Goal: Task Accomplishment & Management: Manage account settings

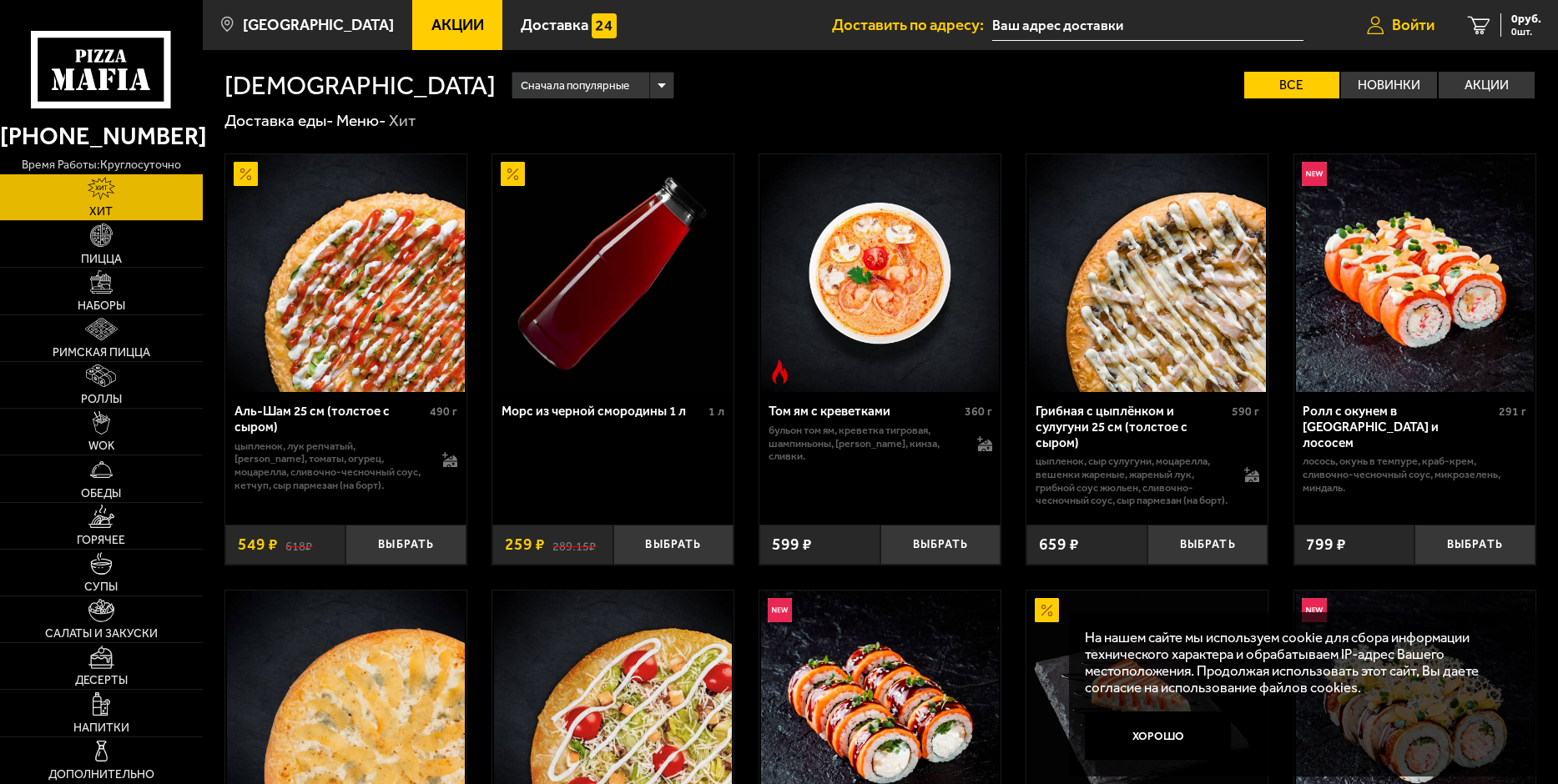
click at [1400, 24] on span "Войти" at bounding box center [1413, 25] width 42 height 16
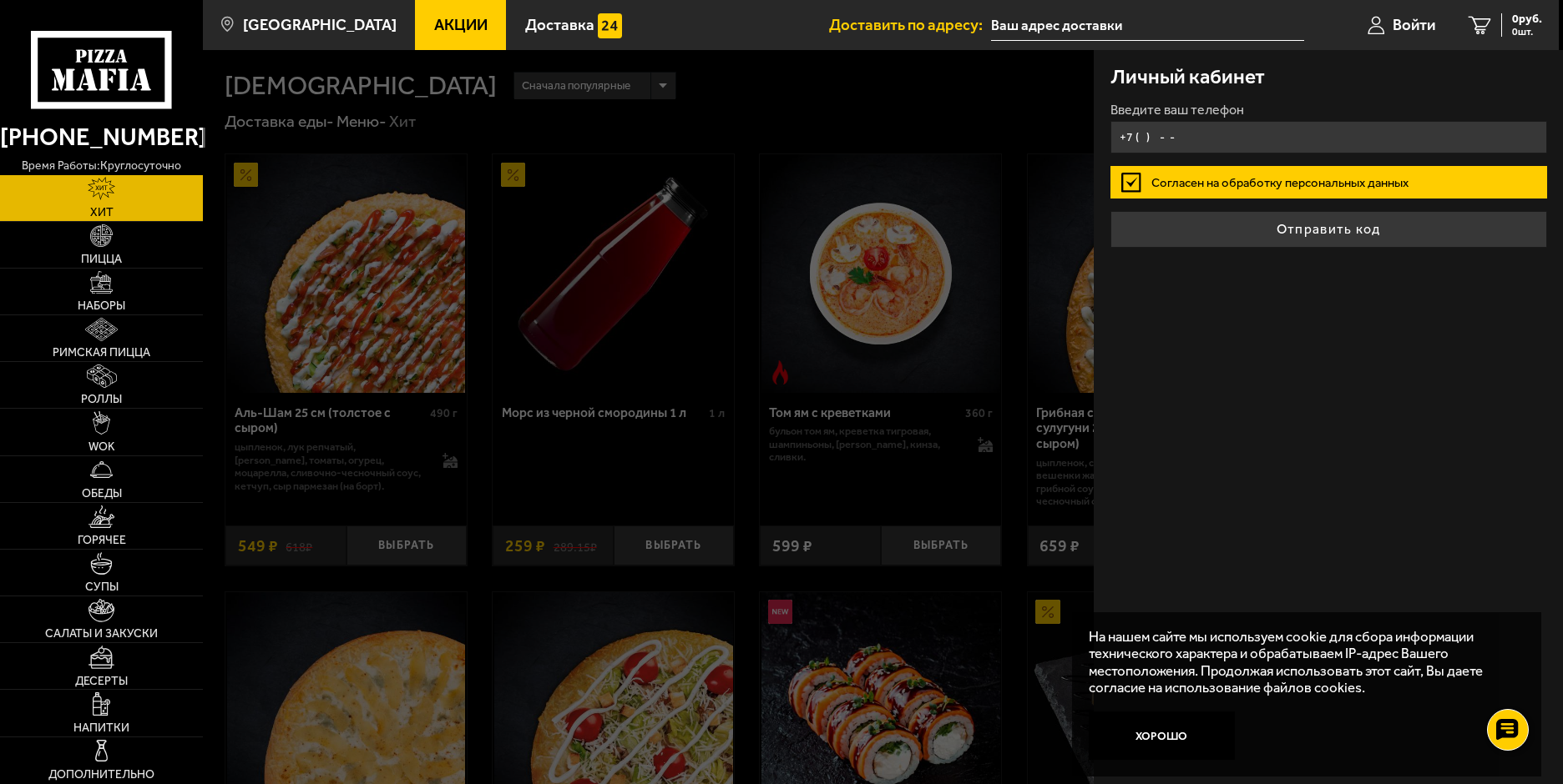
click at [1183, 131] on input "+7 ( ) - -" at bounding box center [1329, 137] width 436 height 32
type input "+7 ( ) - -"
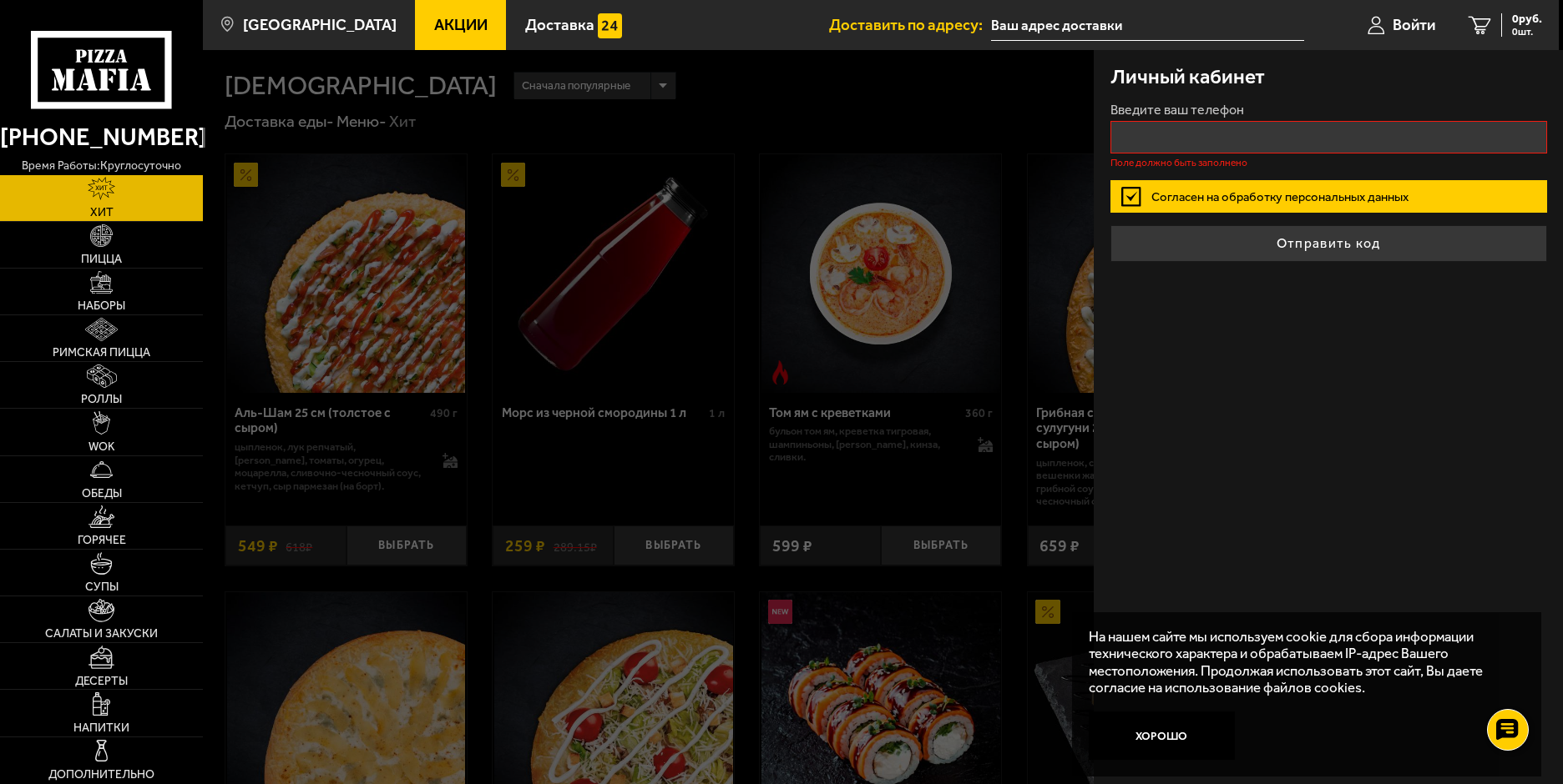
click at [1185, 113] on label "Введите ваш телефон" at bounding box center [1329, 110] width 436 height 14
click at [1185, 121] on input "Введите ваш телефон" at bounding box center [1329, 137] width 436 height 32
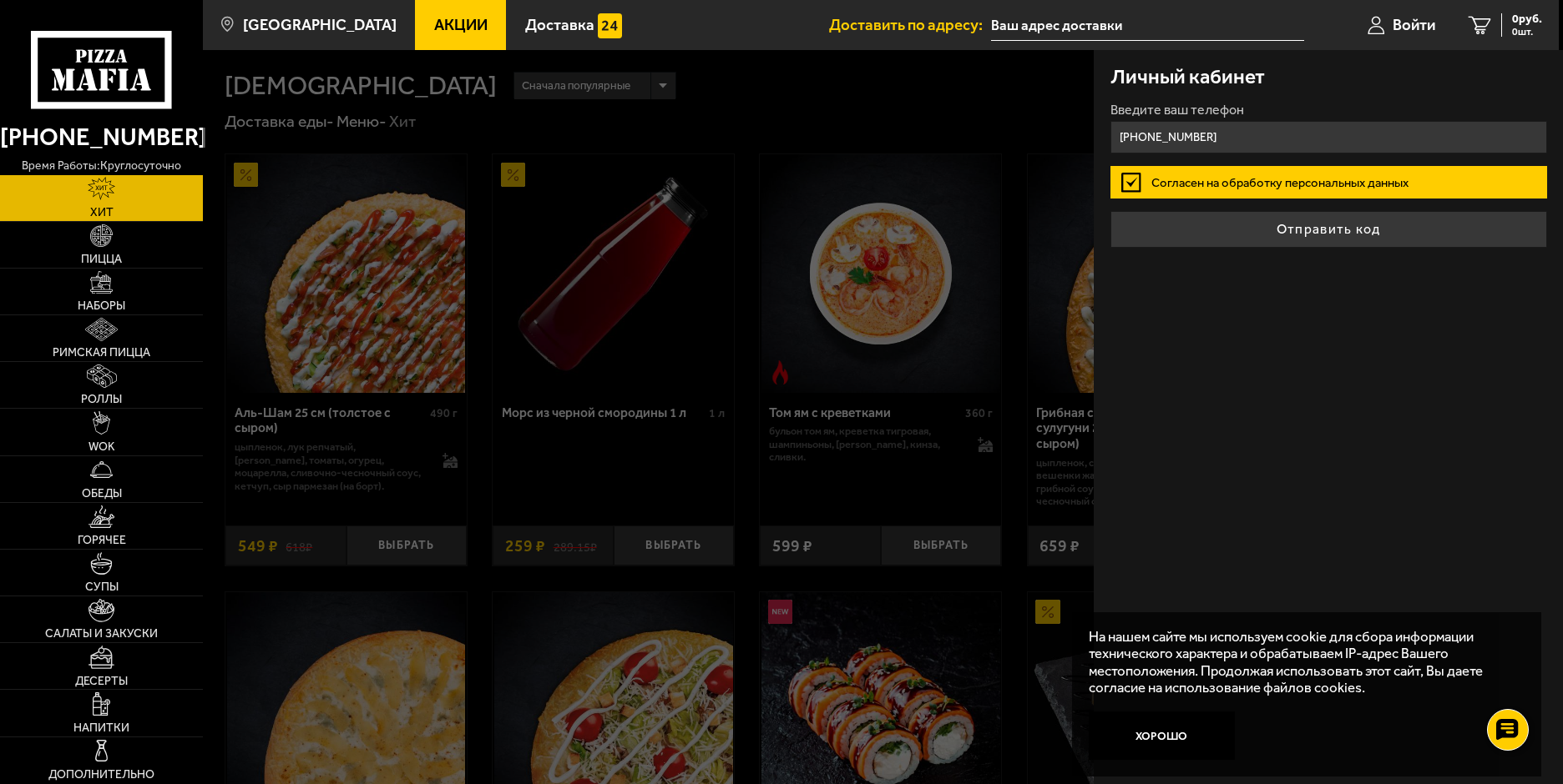
click at [1230, 140] on input "+7 (981) 112-54-74" at bounding box center [1329, 137] width 436 height 32
drag, startPoint x: 1233, startPoint y: 135, endPoint x: 1178, endPoint y: 142, distance: 55.4
click at [1178, 142] on input "+7 (981) 112-54-74" at bounding box center [1329, 137] width 436 height 32
drag, startPoint x: 1240, startPoint y: 137, endPoint x: 1131, endPoint y: 142, distance: 109.1
click at [1131, 142] on input "+7 (981) 112-54-74" at bounding box center [1329, 137] width 436 height 32
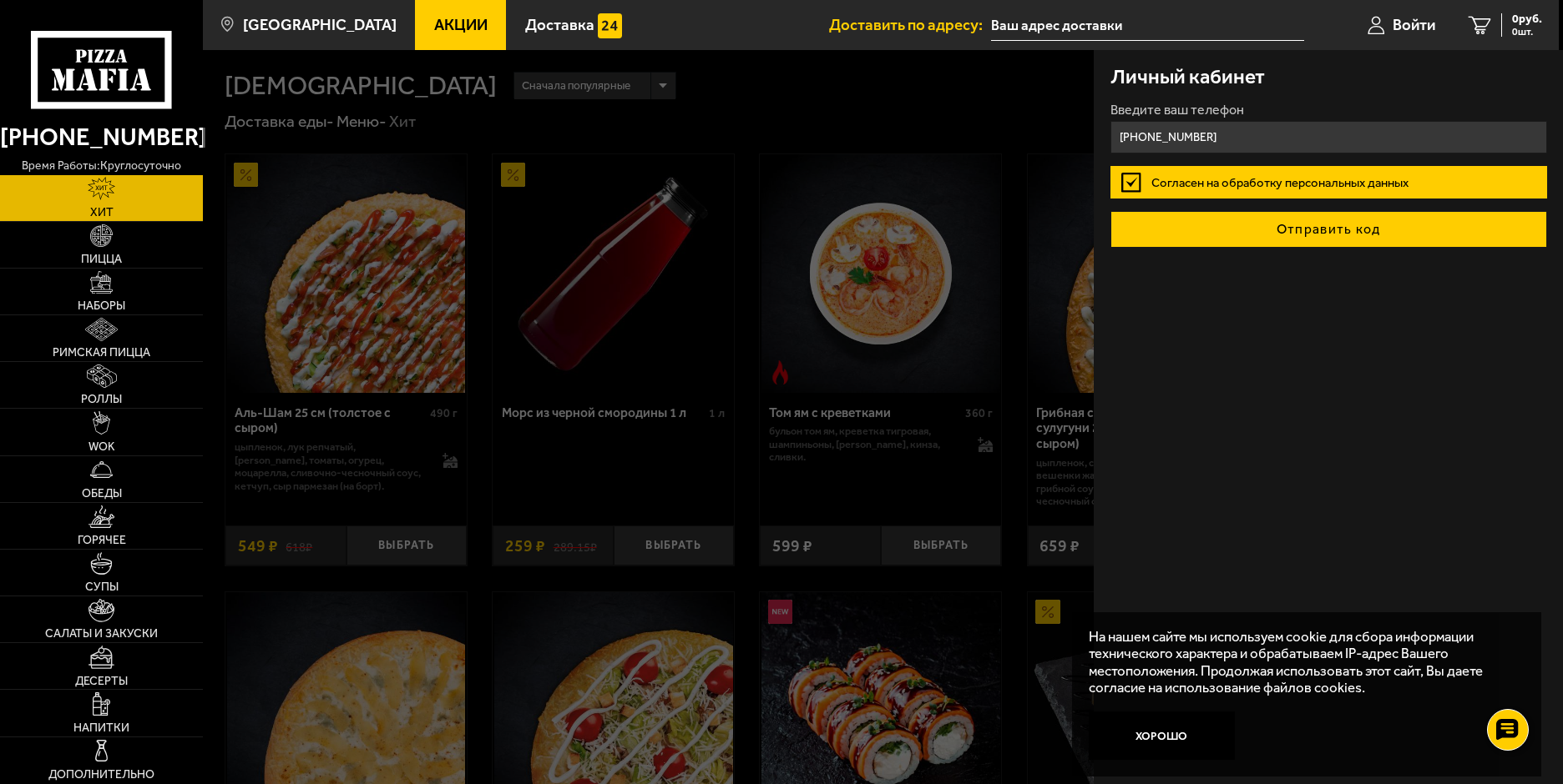
type input "+7 (911) 989-08-49"
click at [1294, 224] on button "Отправить код" at bounding box center [1329, 229] width 436 height 36
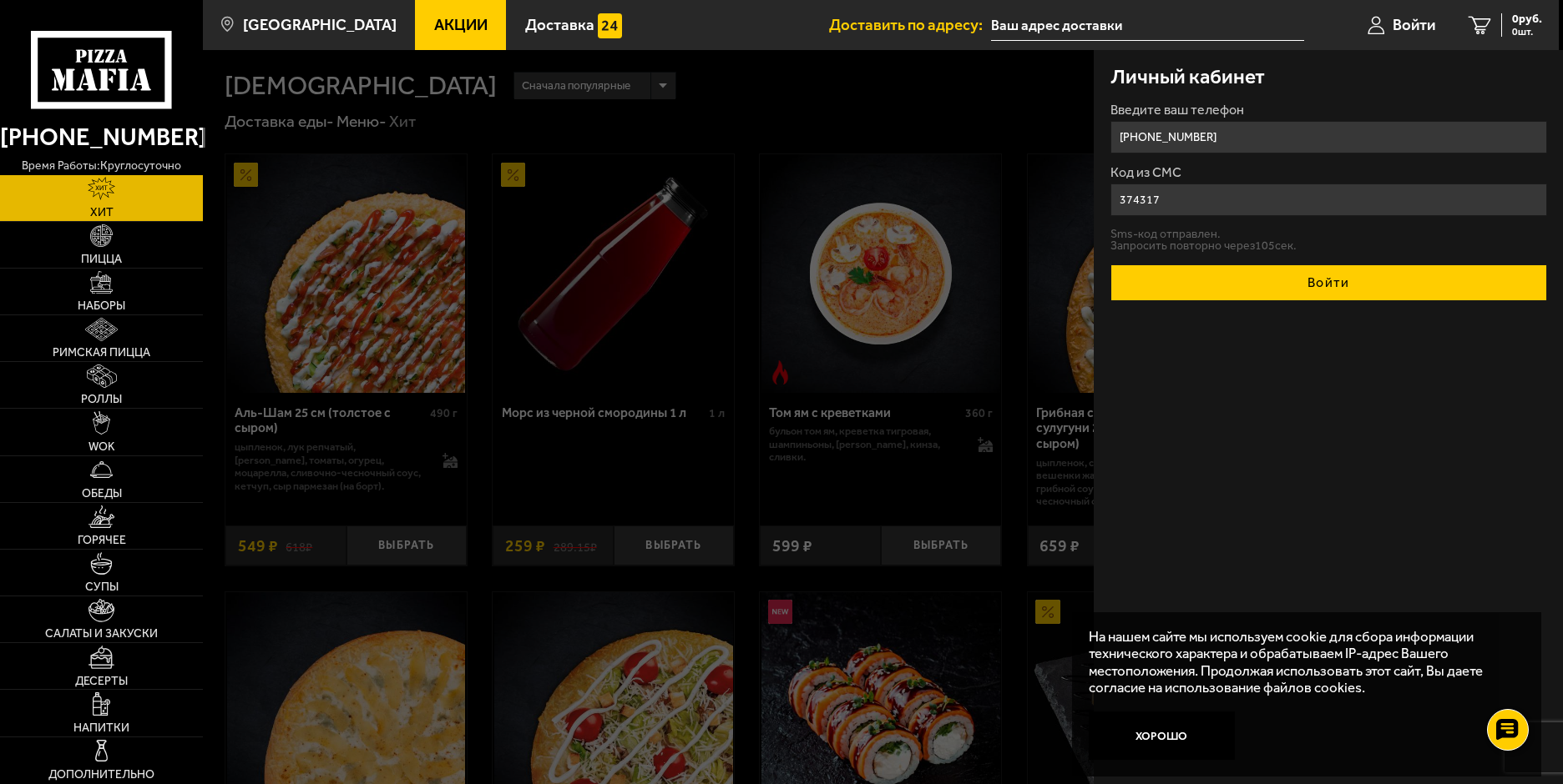
type input "374317"
click at [1327, 283] on button "Войти" at bounding box center [1329, 283] width 436 height 36
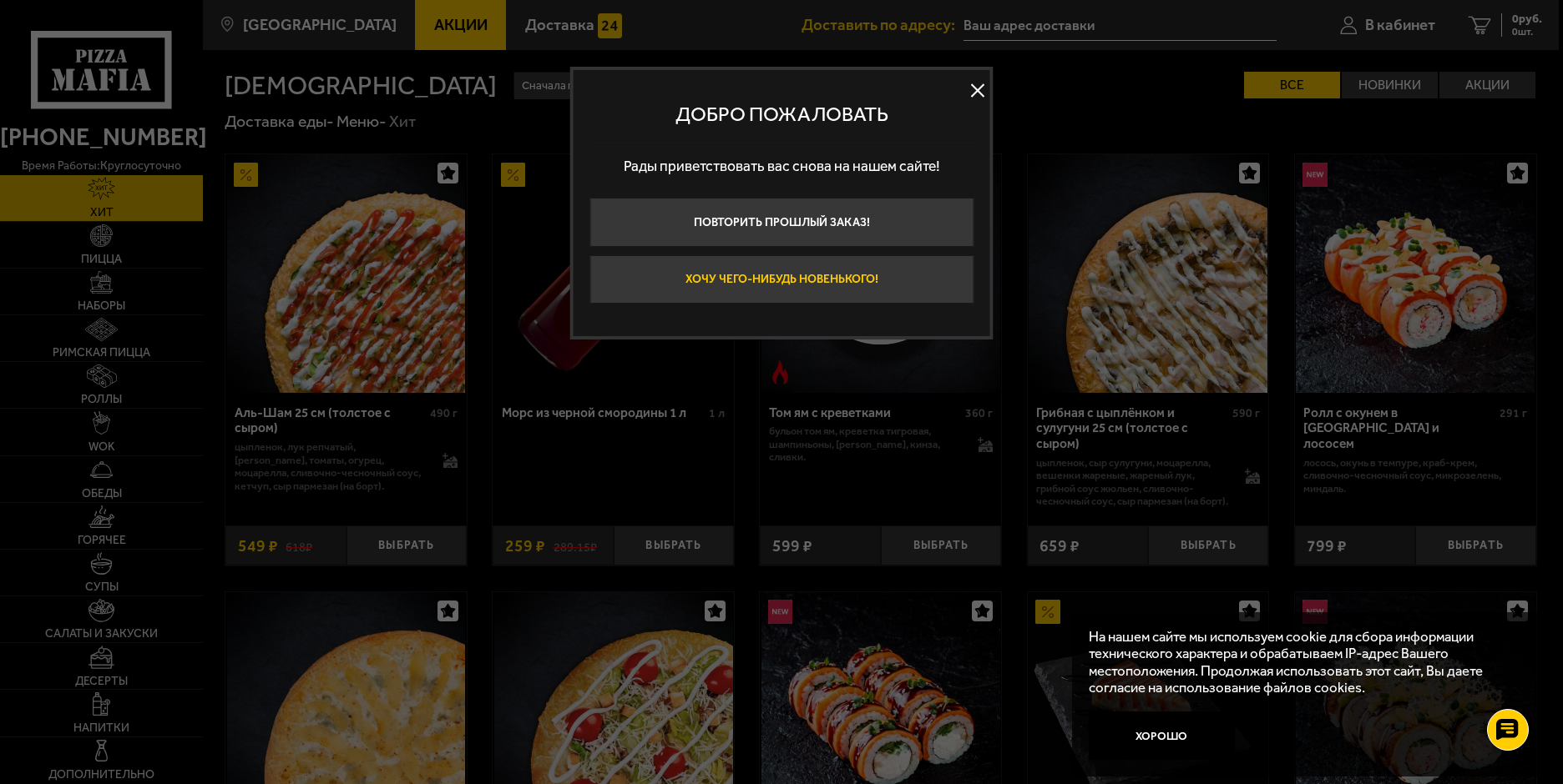
click at [781, 277] on button "Хочу чего-нибудь новенького!" at bounding box center [781, 280] width 384 height 49
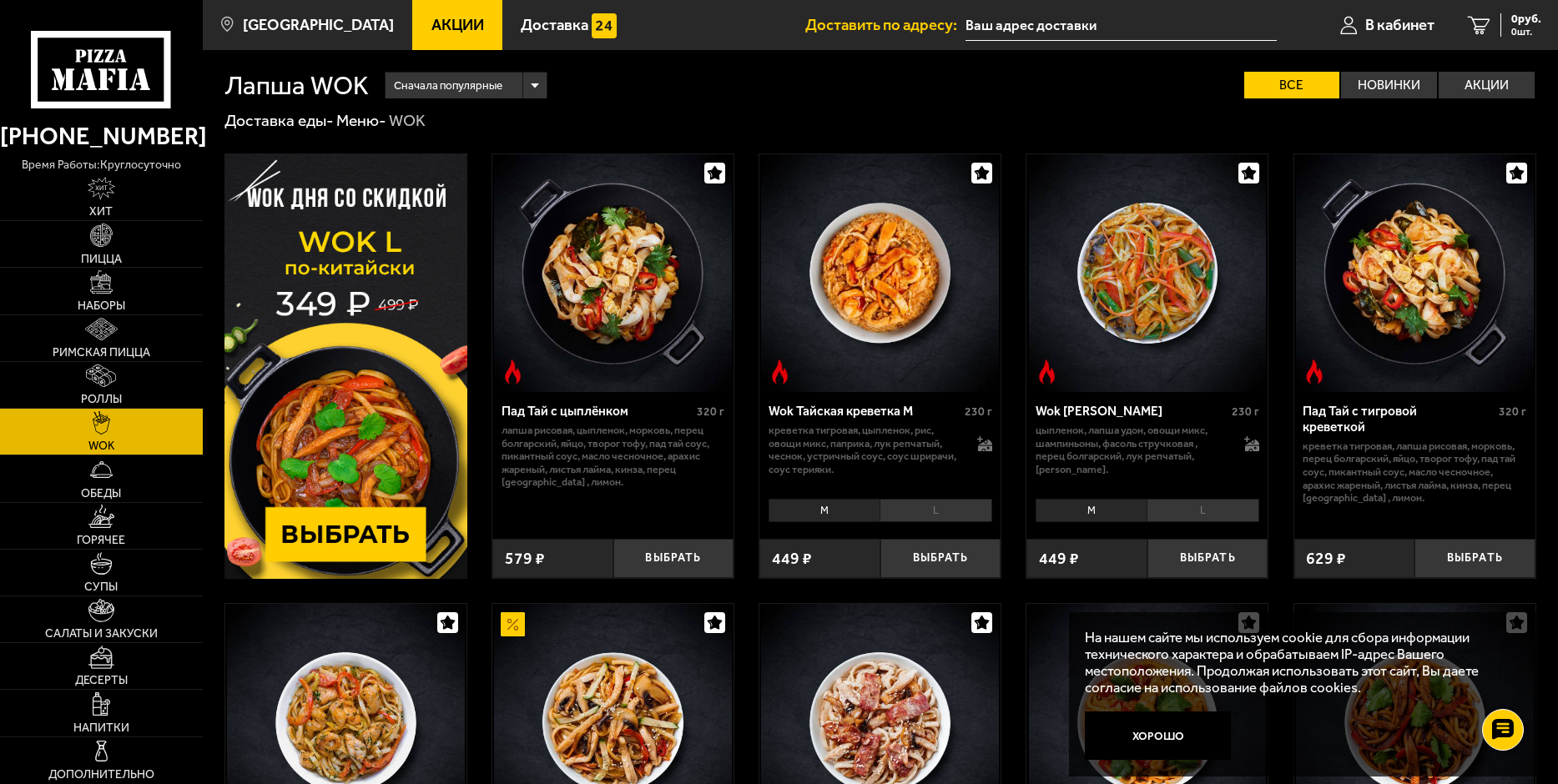
click at [1103, 23] on input "text" at bounding box center [1121, 25] width 311 height 31
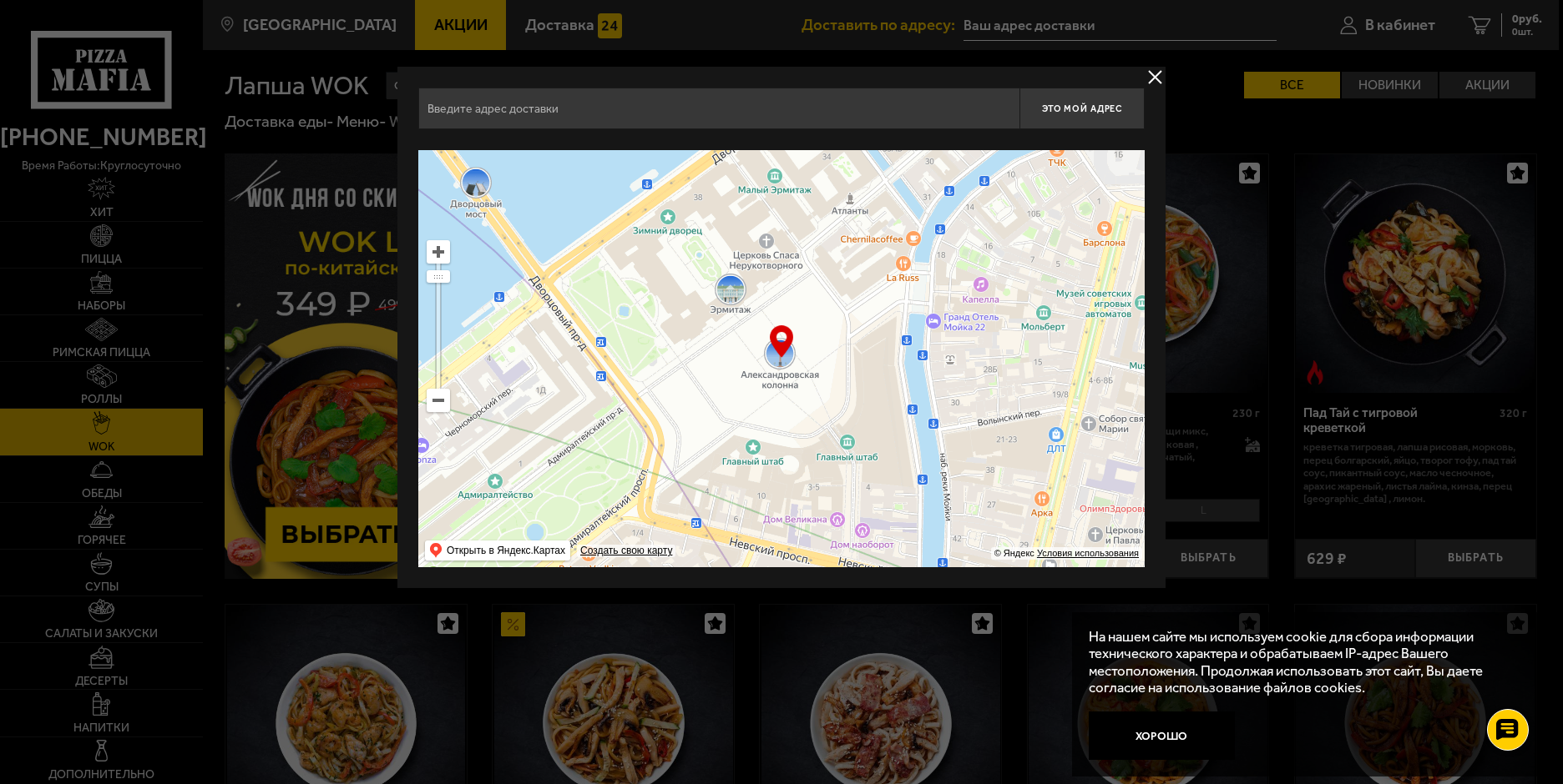
click at [668, 112] on input "text" at bounding box center [719, 108] width 601 height 42
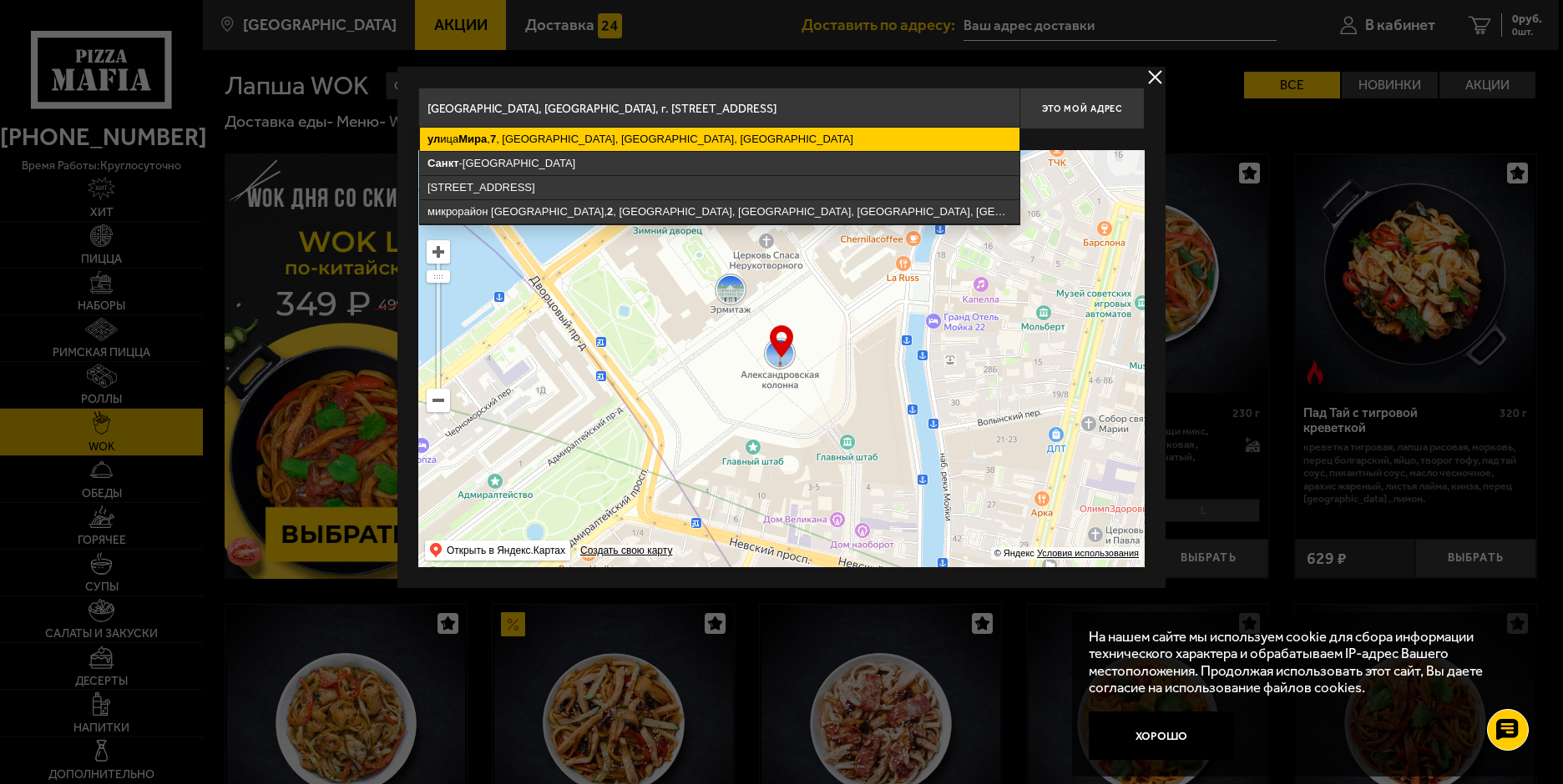
click at [751, 138] on ymaps "ул ица Мира , 7 , Колтуши, Всеволожский район, Ленинградская область" at bounding box center [720, 139] width 599 height 24
type input "Ленинградская область, Всеволожский район, Колтуши, улица Мира, 7"
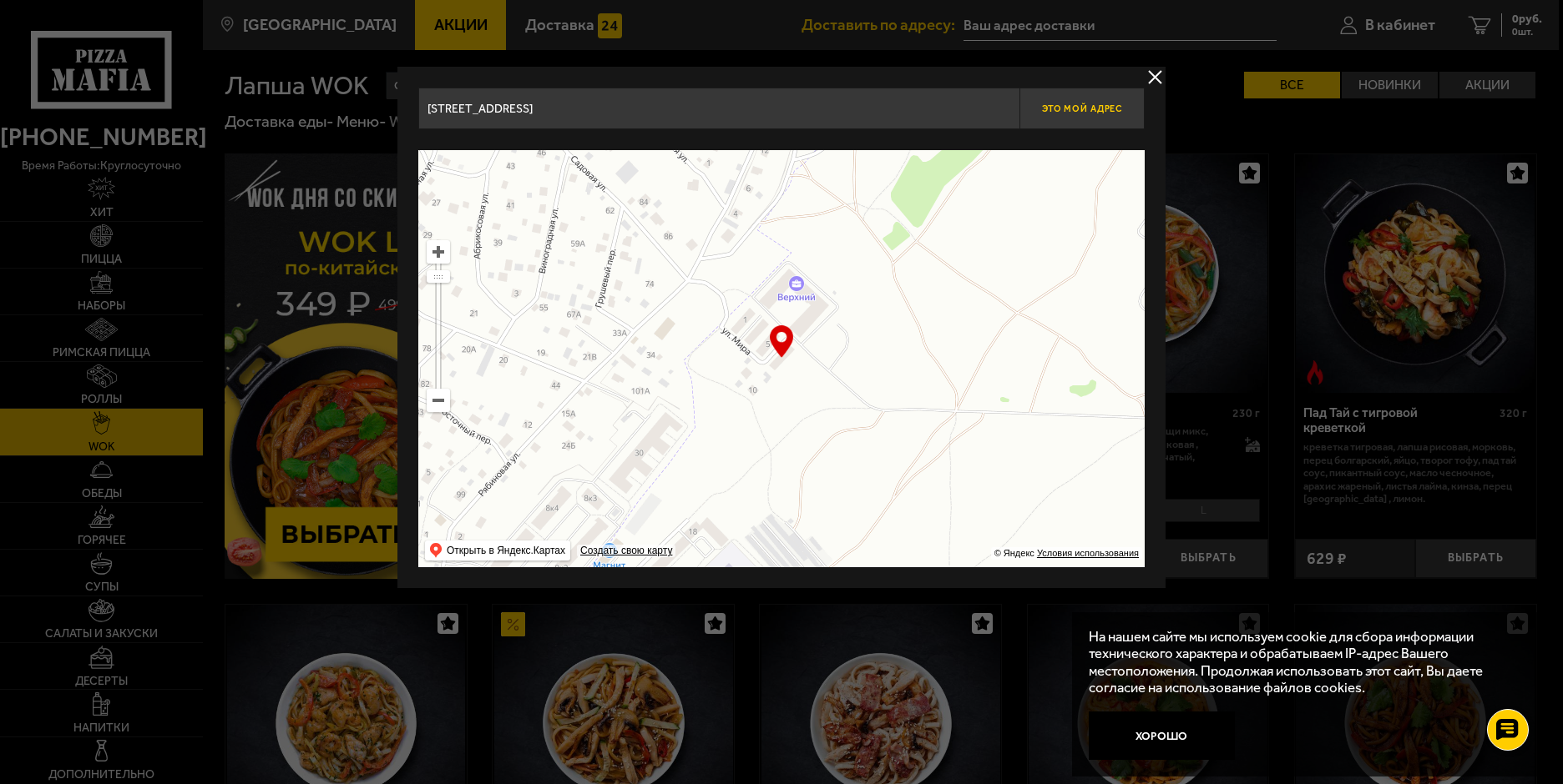
click at [1059, 97] on button "Это мой адрес" at bounding box center [1082, 108] width 126 height 42
click at [856, 109] on input "Ленинградская область, Всеволожский район, Колтуши, улица Мира, 7" at bounding box center [719, 108] width 601 height 42
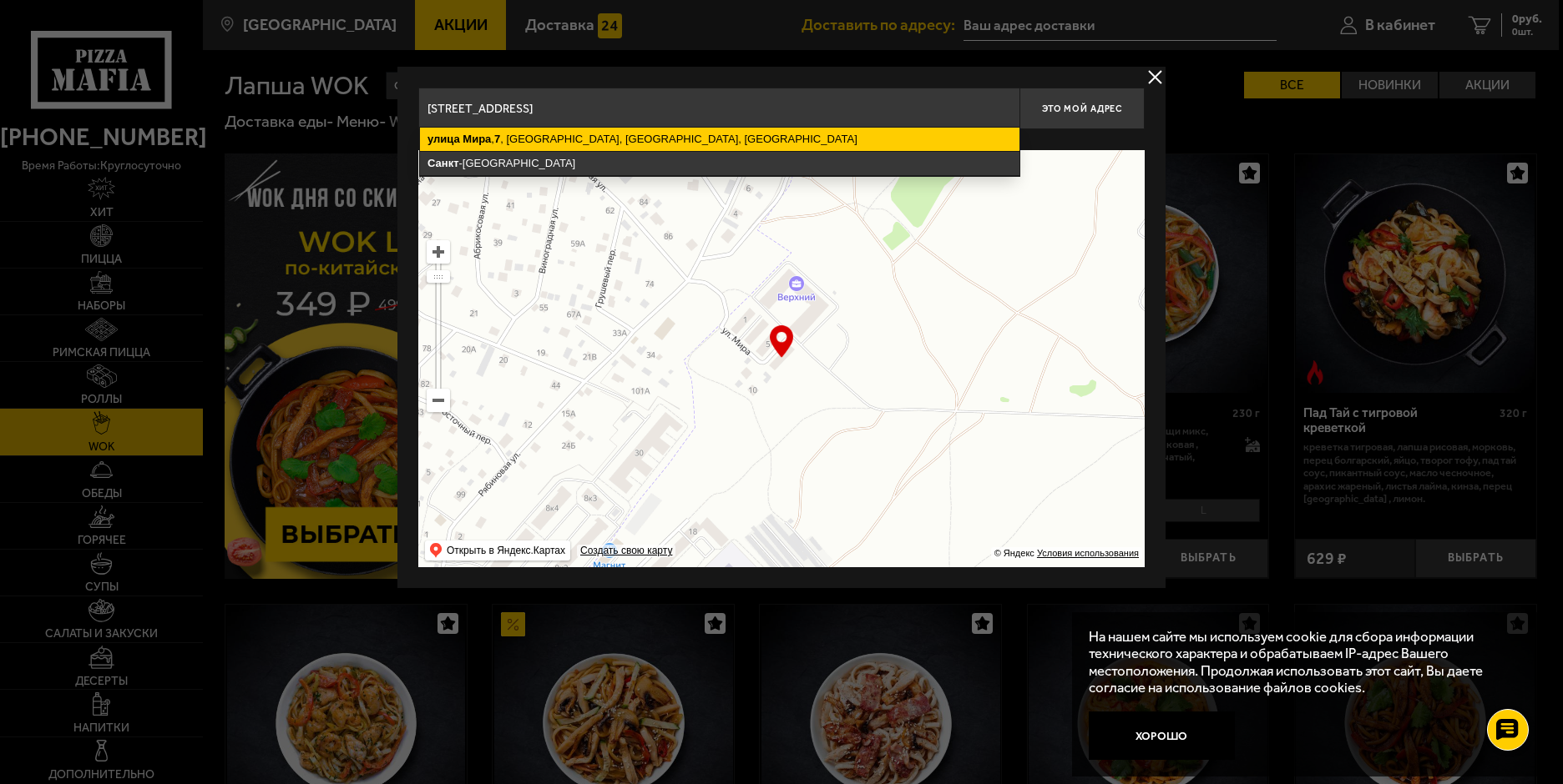
click at [699, 138] on ymaps "улица Мира , 7 , Колтуши, Всеволожский район, Ленинградская область" at bounding box center [720, 139] width 599 height 24
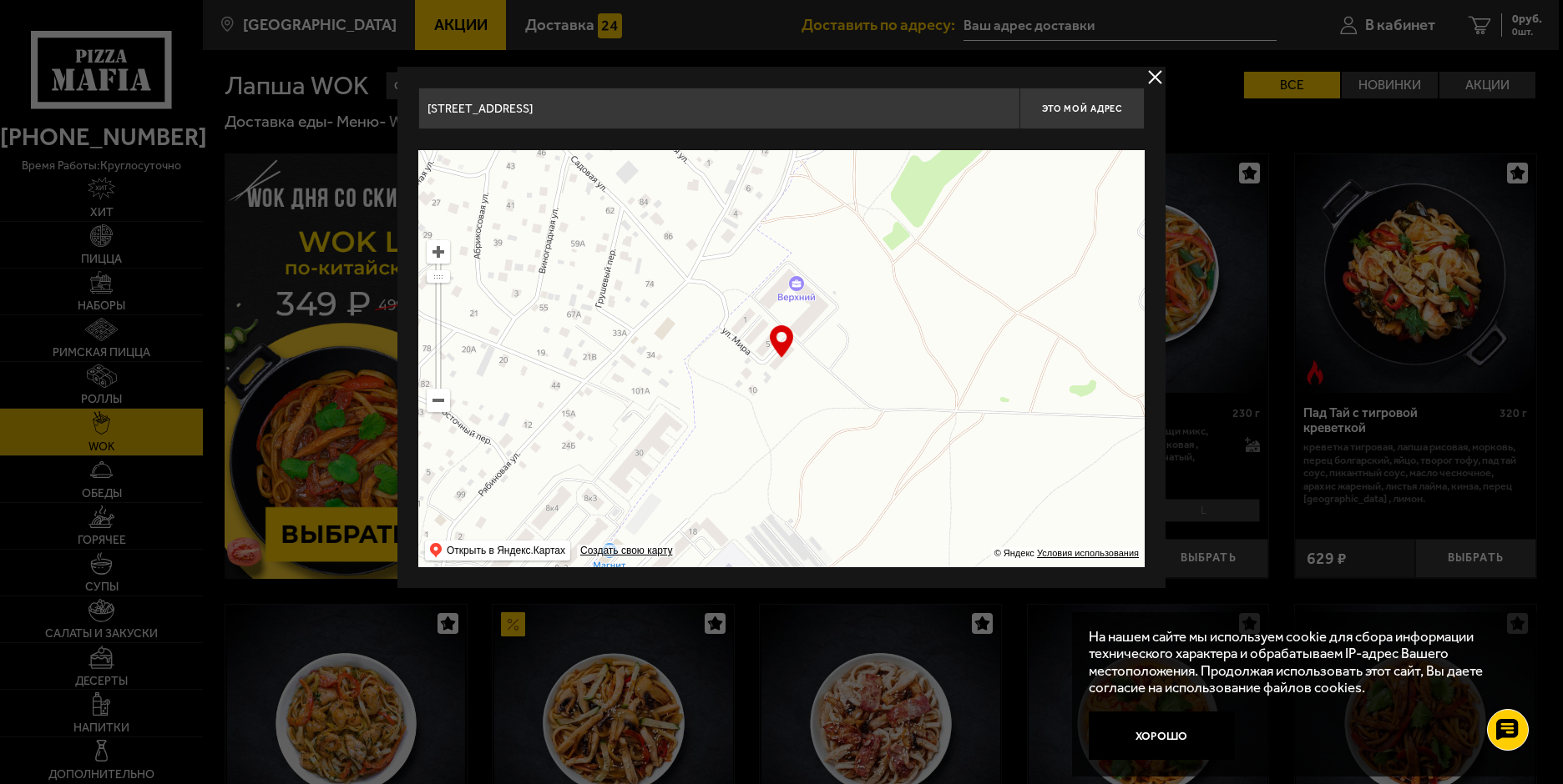
click at [751, 320] on ymaps at bounding box center [782, 359] width 727 height 417
click at [1152, 71] on button "delivery type" at bounding box center [1155, 77] width 21 height 21
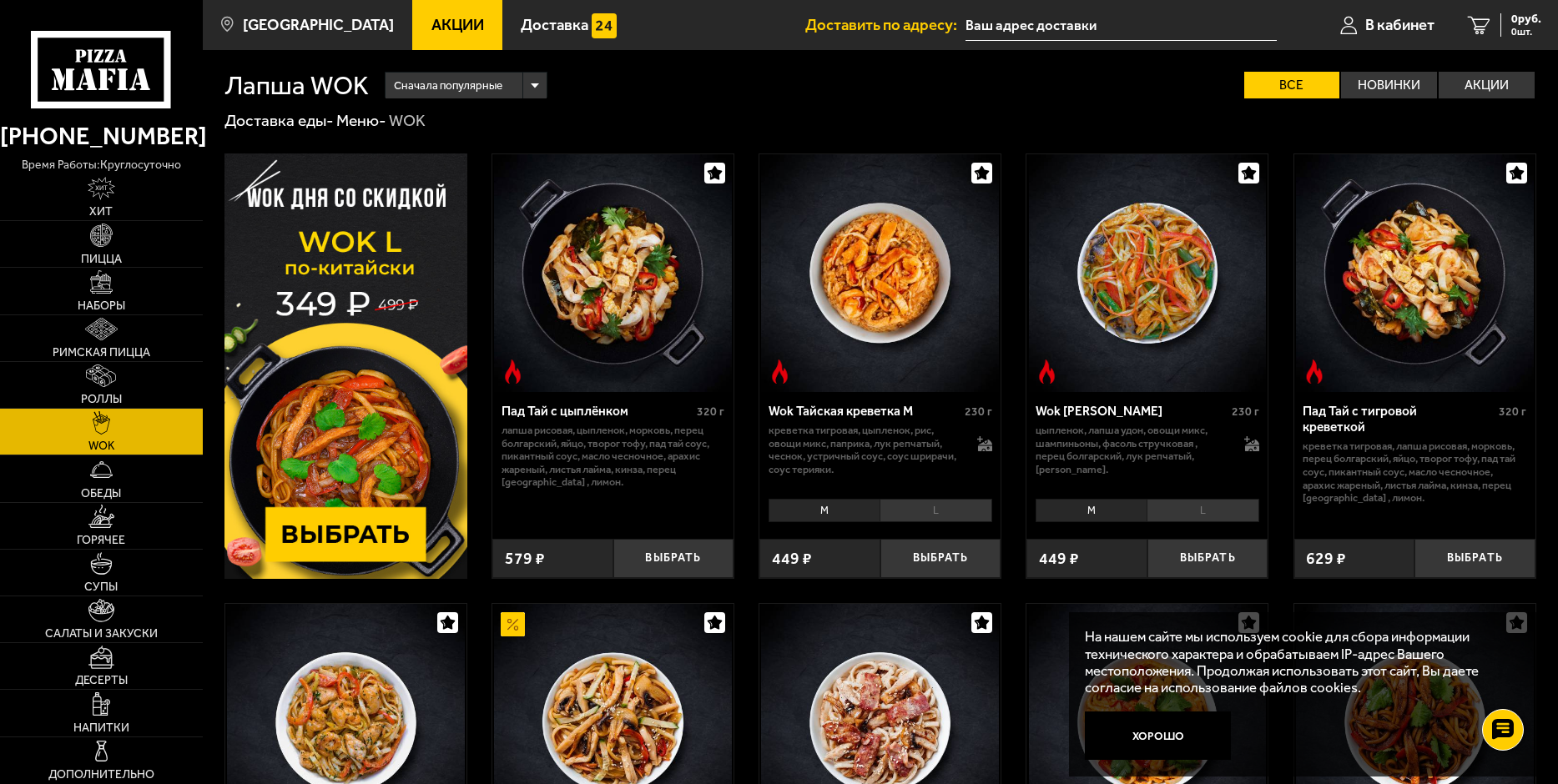
click at [1092, 20] on input "text" at bounding box center [1121, 25] width 311 height 31
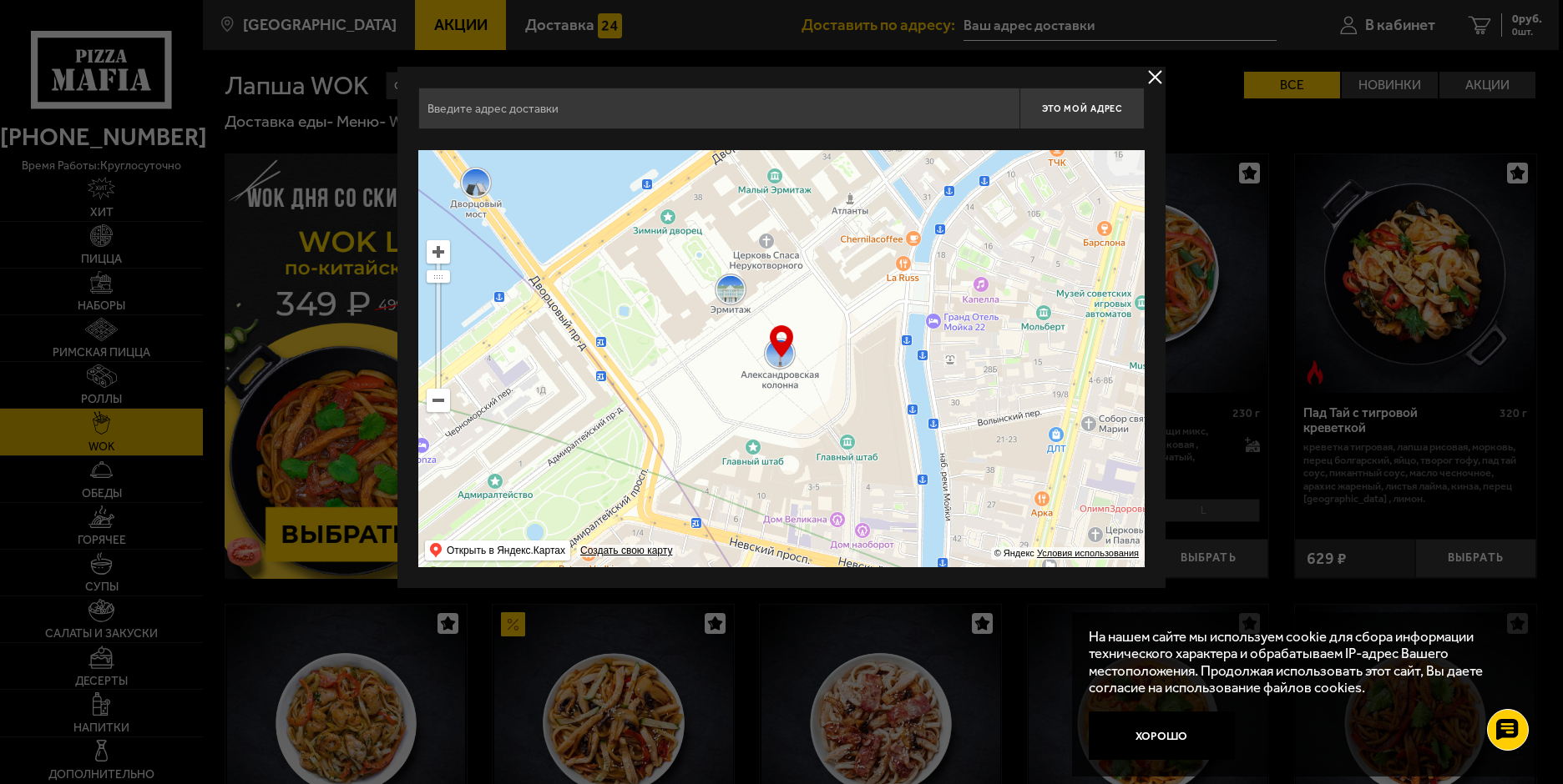
click at [1159, 77] on button "delivery type" at bounding box center [1155, 77] width 21 height 21
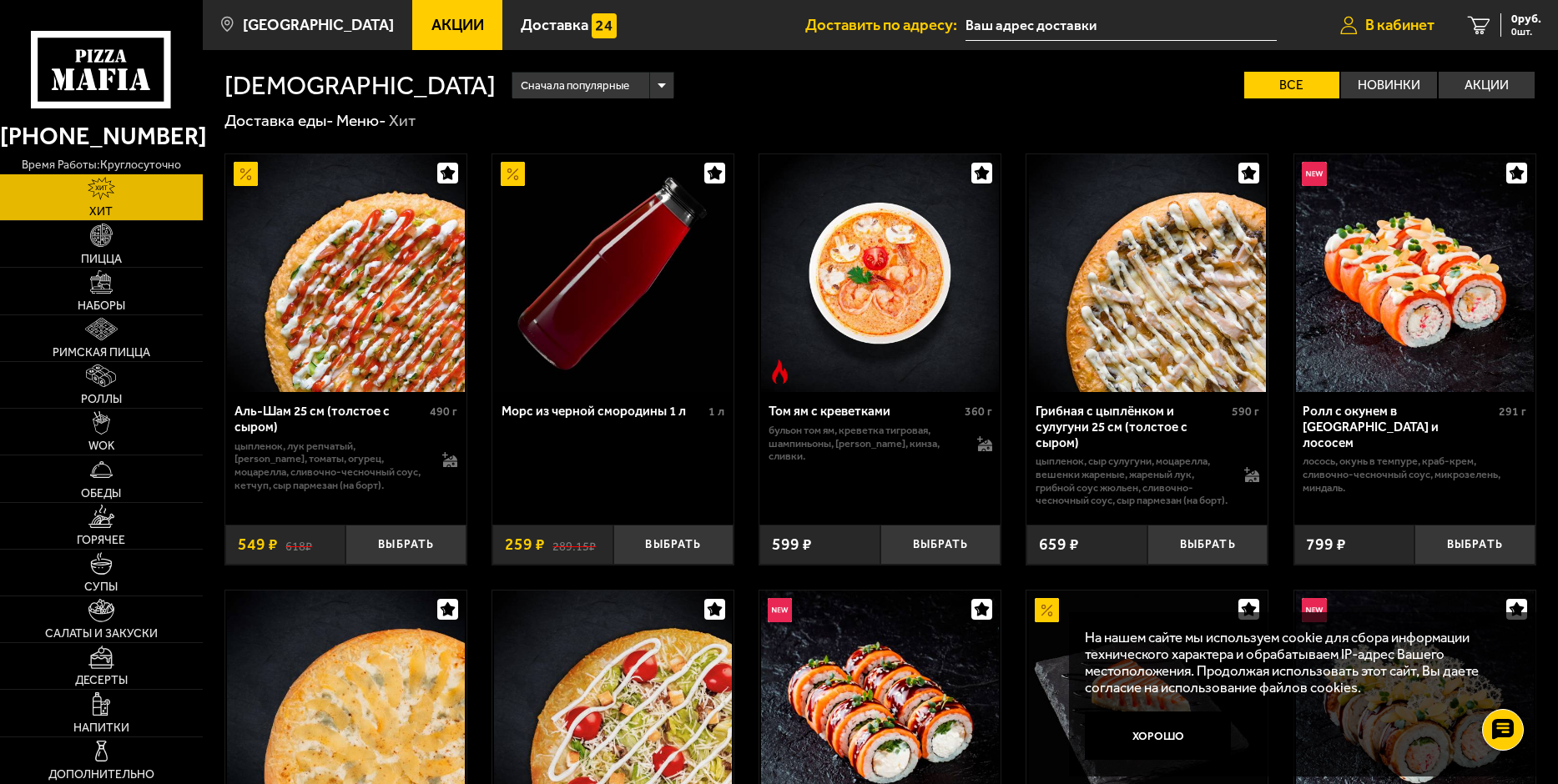
click at [1387, 25] on span "В кабинет" at bounding box center [1400, 25] width 70 height 16
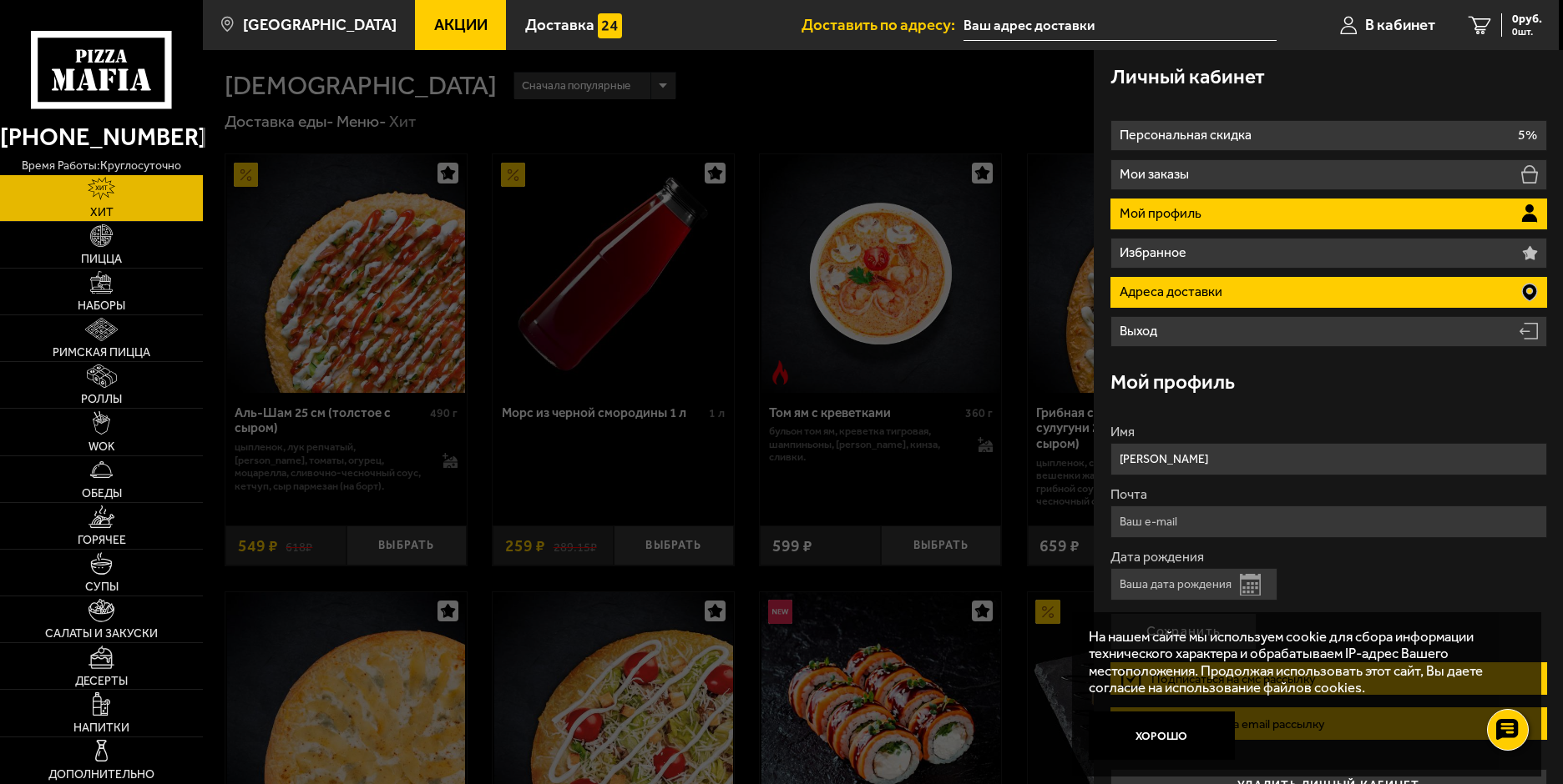
click at [1478, 284] on li "Адреса доставки" at bounding box center [1329, 292] width 436 height 31
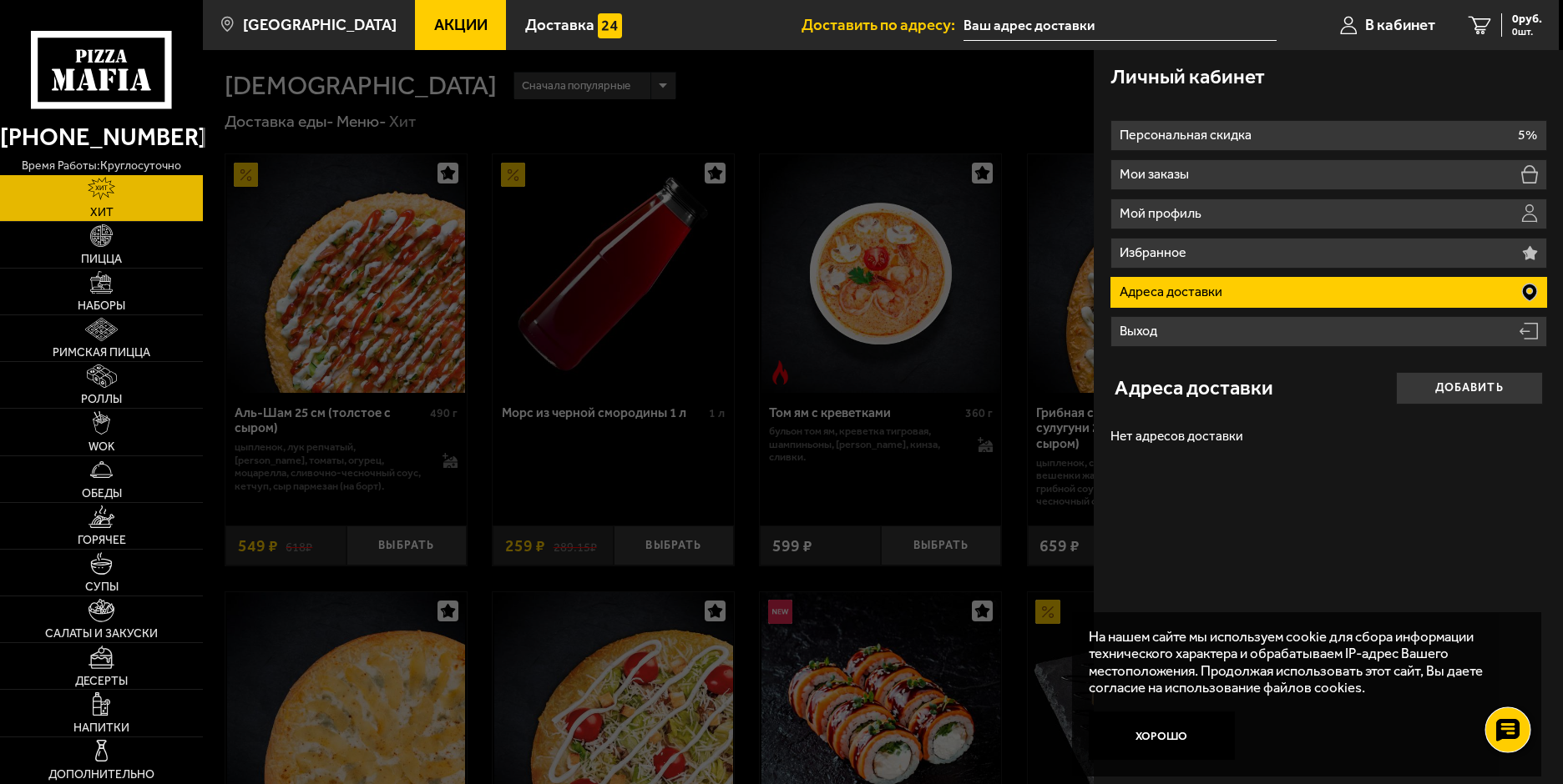
click at [1510, 733] on icon at bounding box center [1507, 731] width 25 height 24
click at [1417, 479] on div "Личный кабинет Персональная скидка 5% Мои заказы Мой профиль Избранное Адреса д…" at bounding box center [1328, 417] width 469 height 734
